Goal: Information Seeking & Learning: Learn about a topic

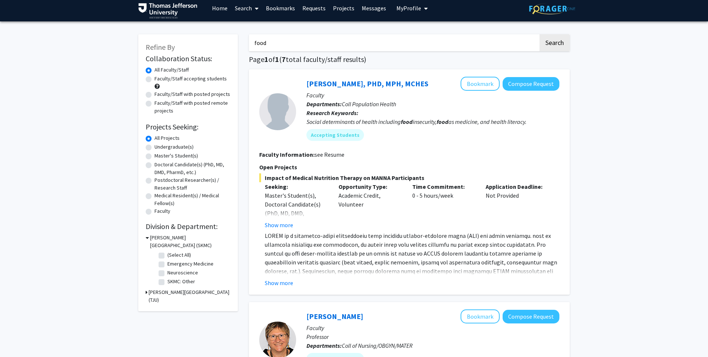
scroll to position [2, 0]
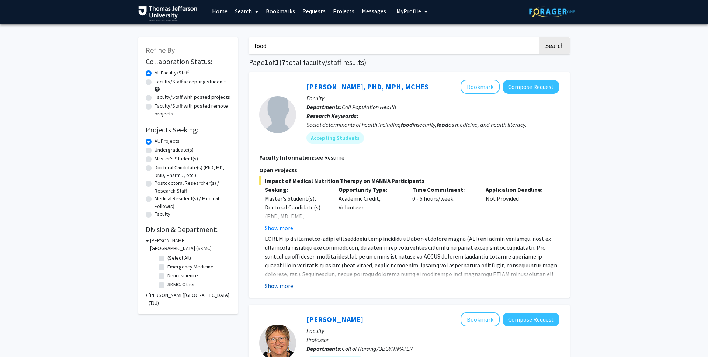
click at [280, 283] on button "Show more" at bounding box center [279, 285] width 28 height 9
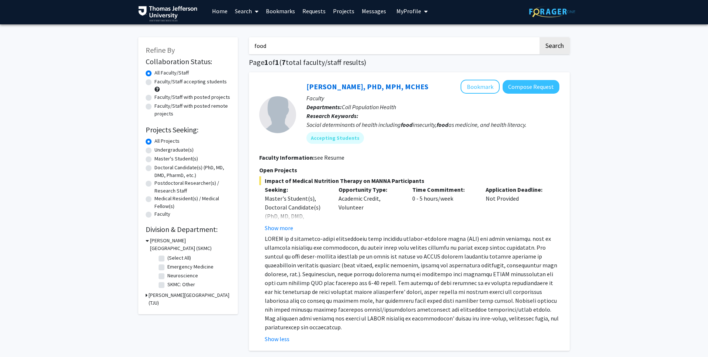
click at [264, 49] on input "food" at bounding box center [393, 45] width 289 height 17
type input "blood"
click at [539, 37] on button "Search" at bounding box center [554, 45] width 30 height 17
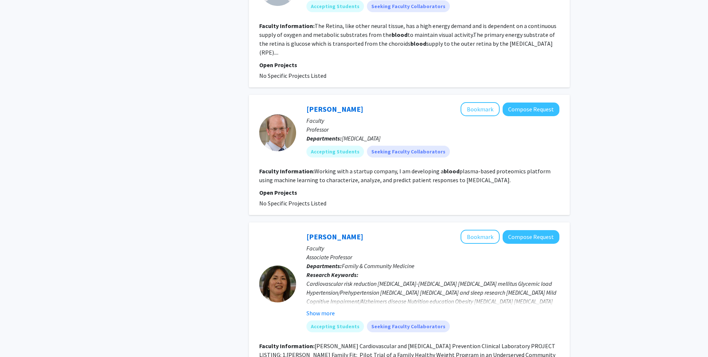
scroll to position [952, 0]
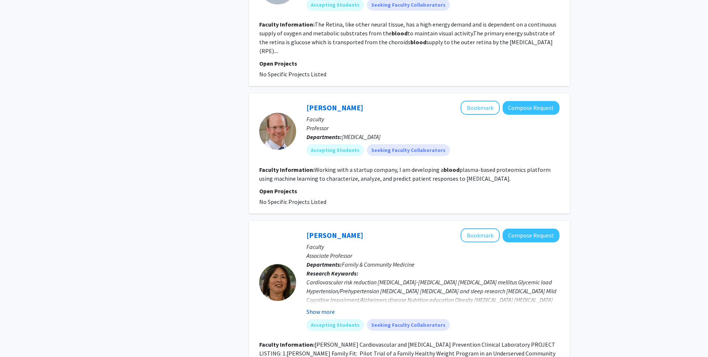
click at [318, 316] on button "Show more" at bounding box center [320, 311] width 28 height 9
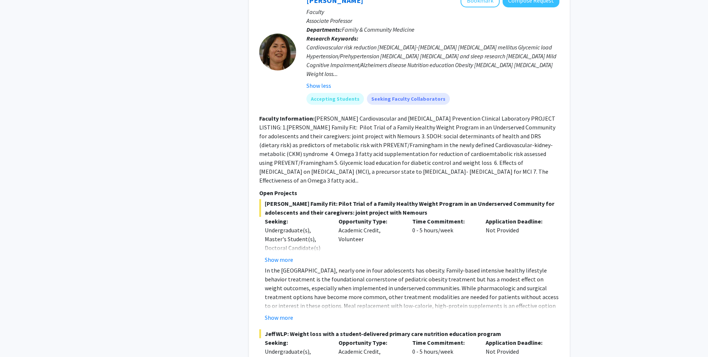
scroll to position [1190, 0]
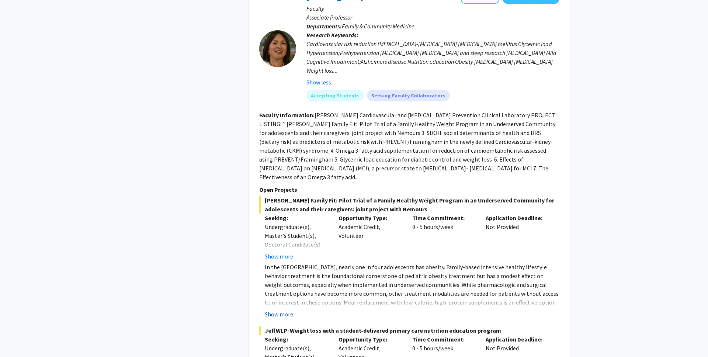
click at [289, 312] on button "Show more" at bounding box center [279, 314] width 28 height 9
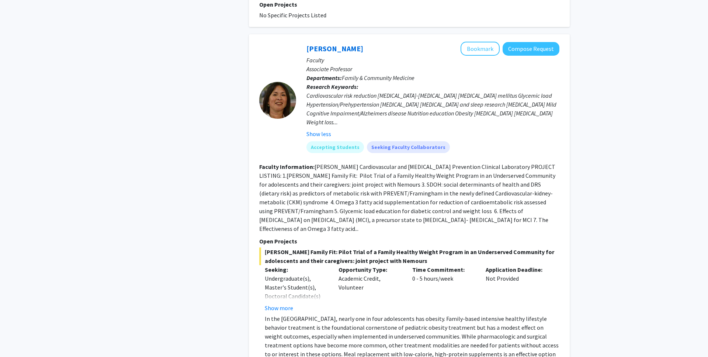
scroll to position [1138, 0]
click at [322, 54] on link "[PERSON_NAME]" at bounding box center [334, 49] width 57 height 9
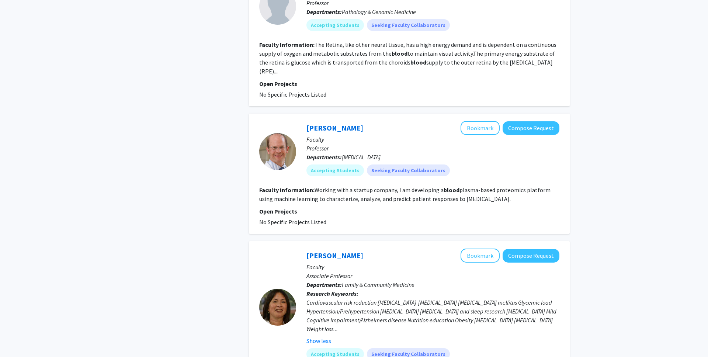
scroll to position [931, 0]
click at [329, 133] on link "[PERSON_NAME]" at bounding box center [334, 128] width 57 height 9
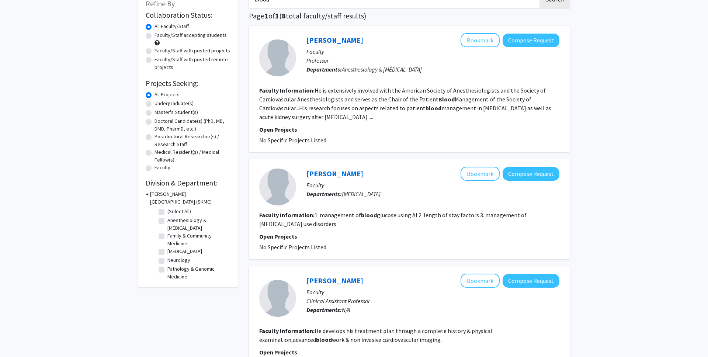
scroll to position [0, 0]
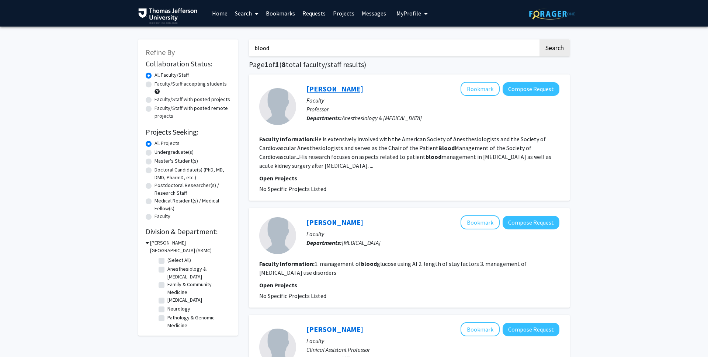
click at [325, 86] on link "[PERSON_NAME]" at bounding box center [334, 88] width 57 height 9
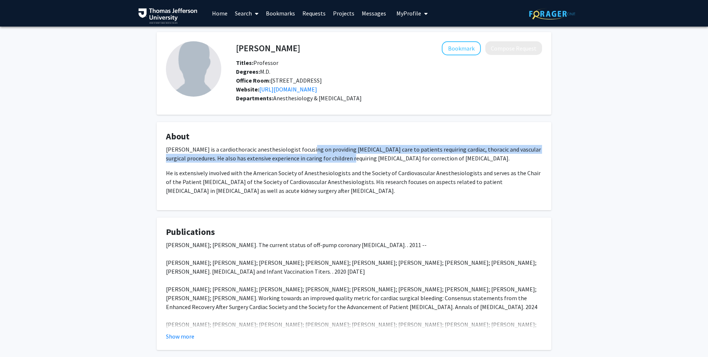
drag, startPoint x: 303, startPoint y: 154, endPoint x: 346, endPoint y: 167, distance: 44.1
click at [346, 163] on p "[PERSON_NAME] is a cardiothoracic anesthesiologist focusing on providing [MEDIC…" at bounding box center [354, 154] width 376 height 18
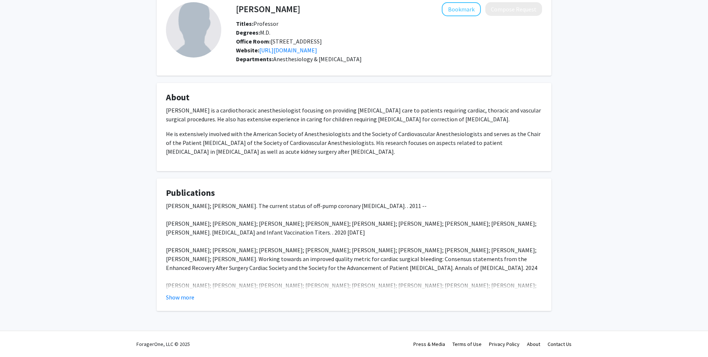
scroll to position [48, 0]
click at [192, 293] on button "Show more" at bounding box center [180, 297] width 28 height 9
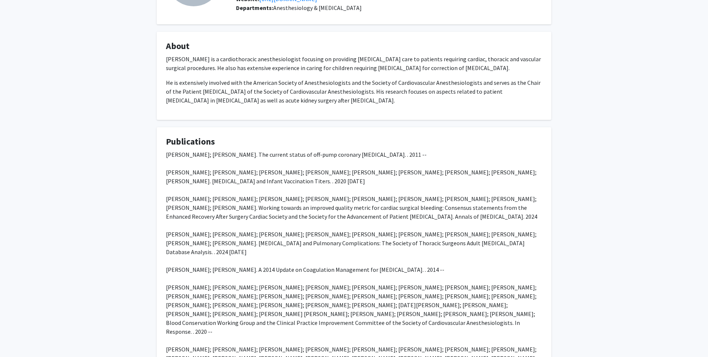
scroll to position [0, 0]
